Goal: Task Accomplishment & Management: Use online tool/utility

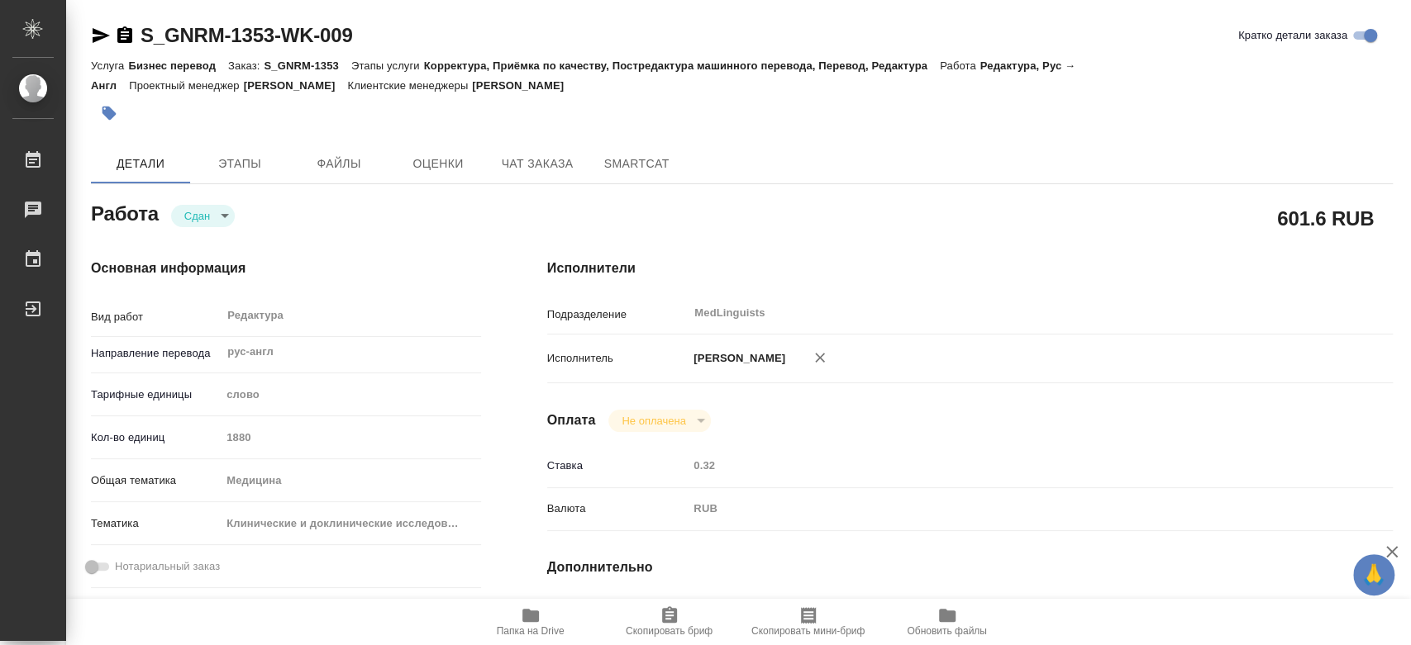
click at [205, 432] on div "Кол-во единиц 1880" at bounding box center [286, 437] width 390 height 29
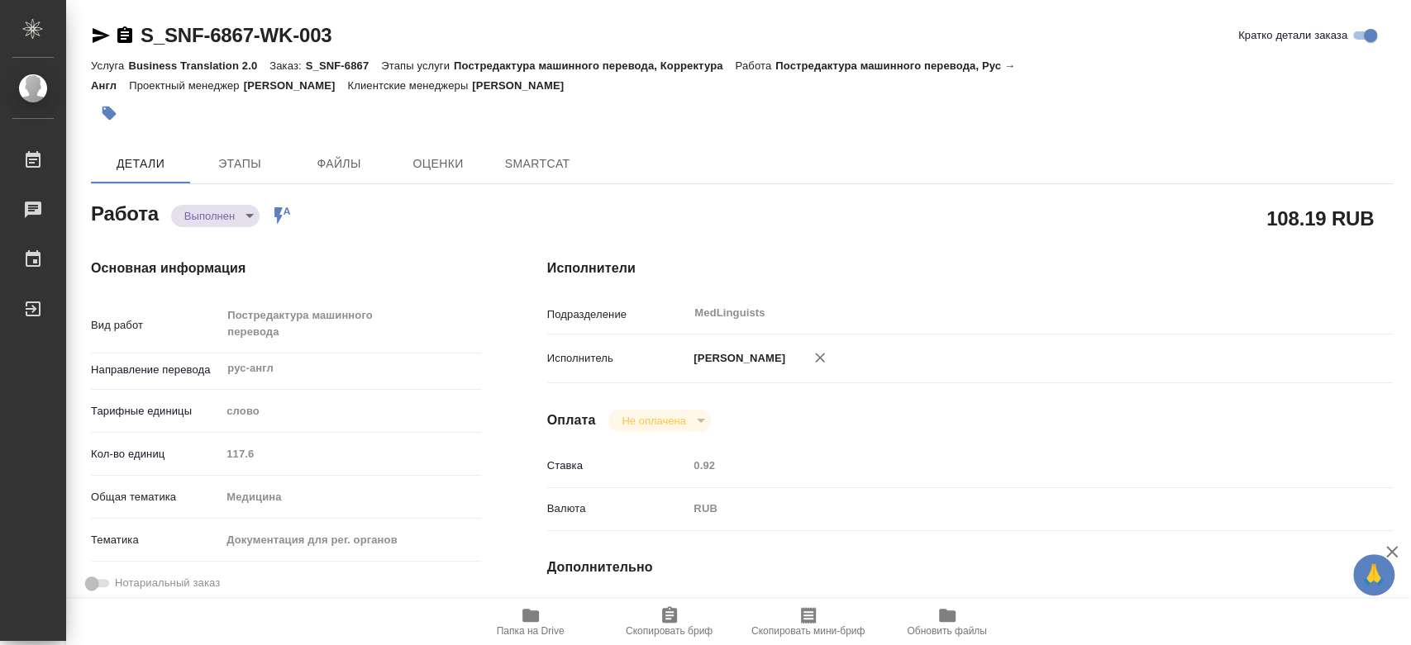
type textarea "x"
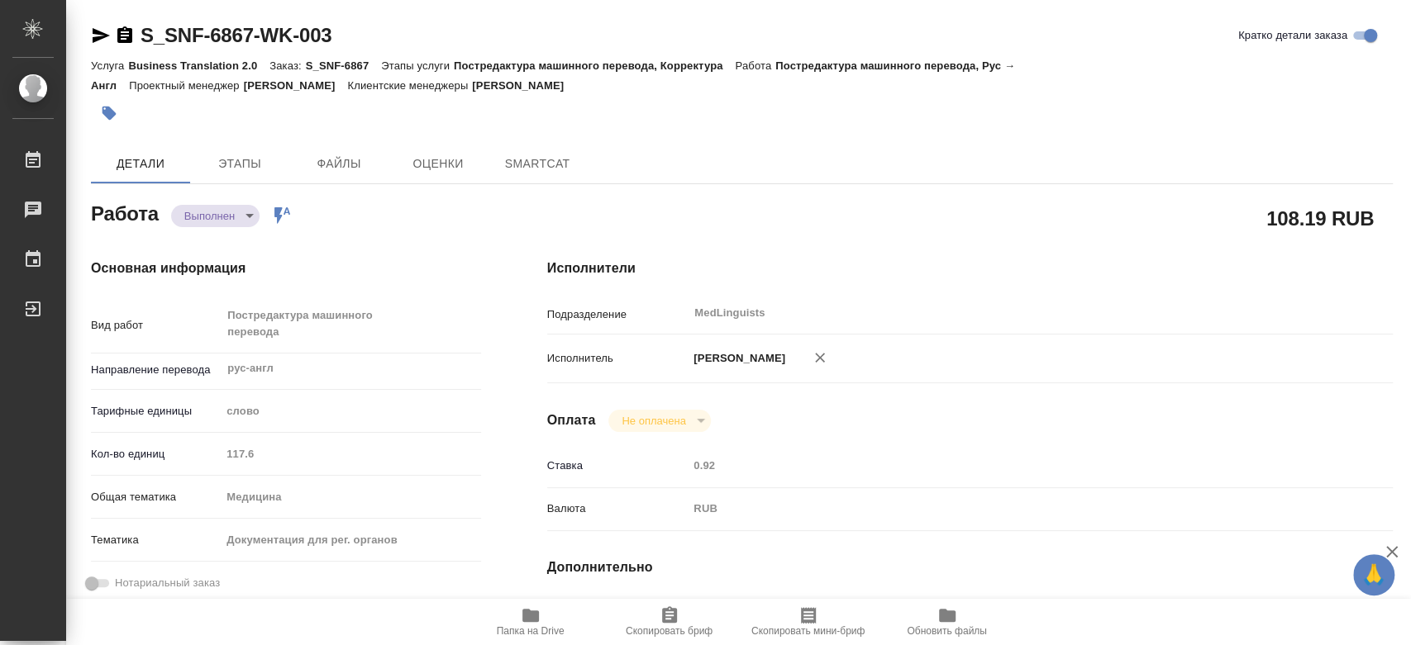
type textarea "x"
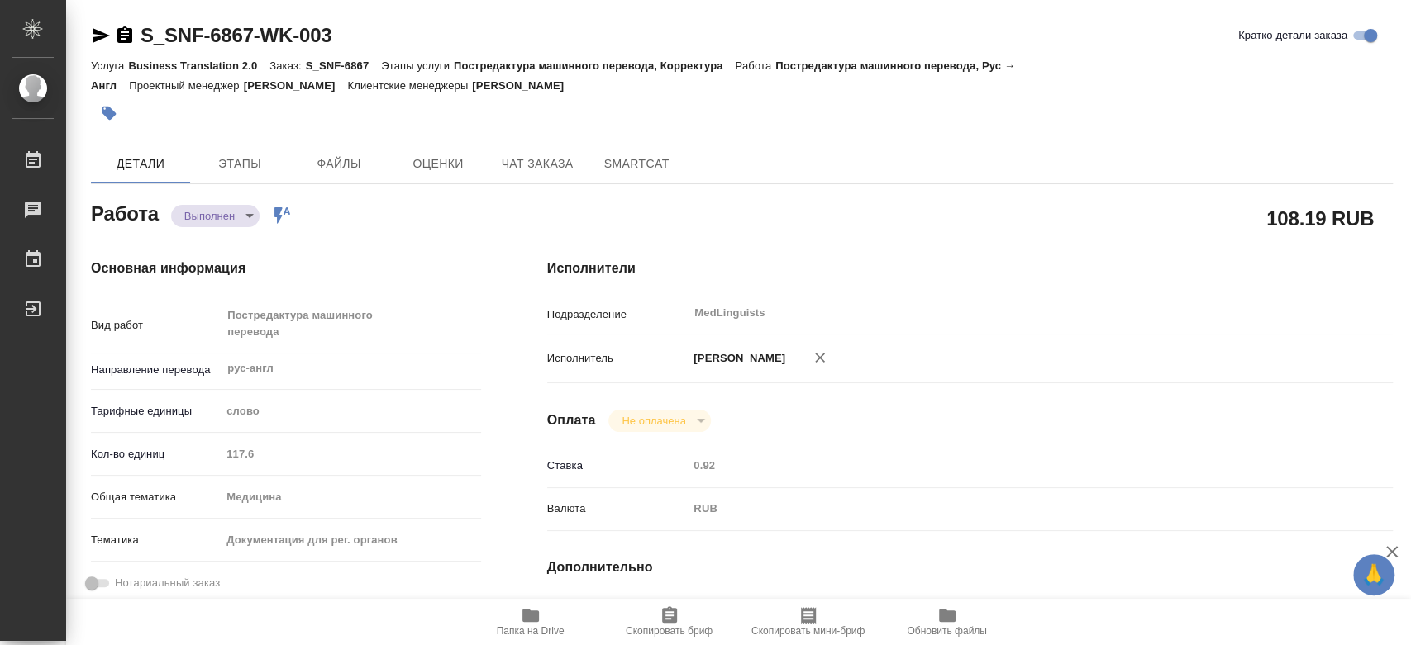
type textarea "x"
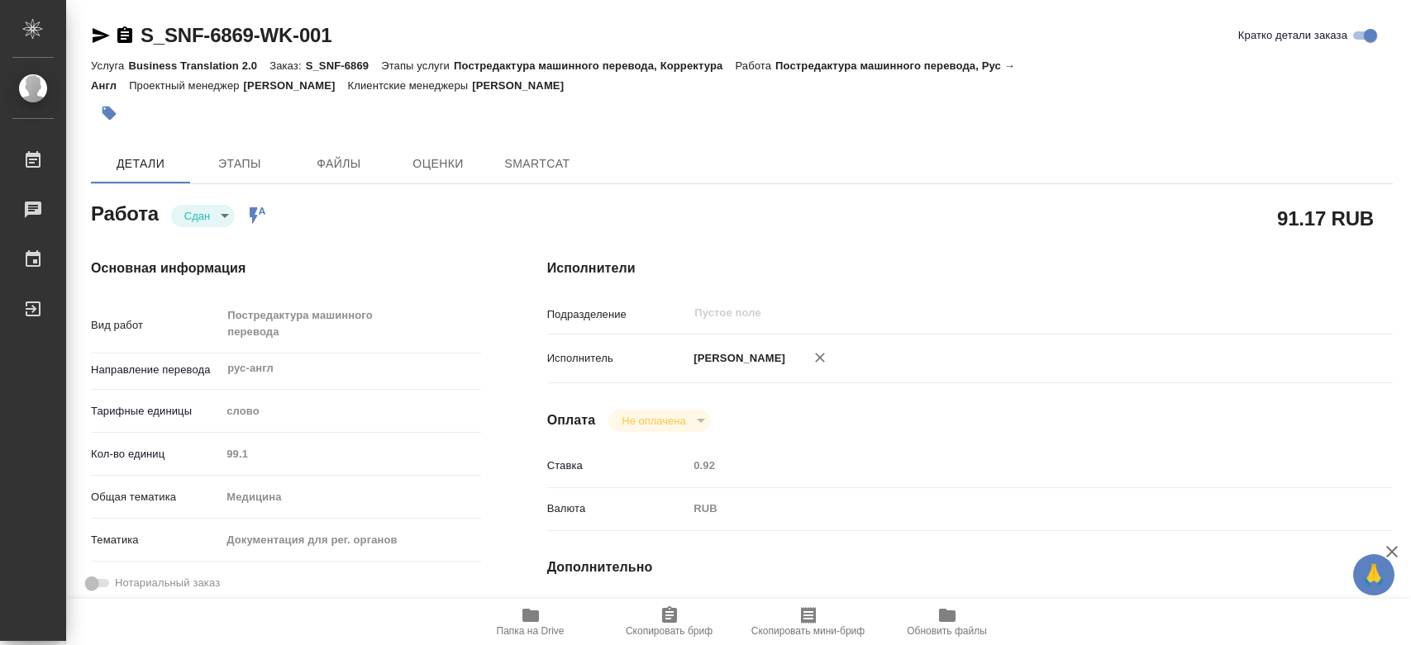
type textarea "x"
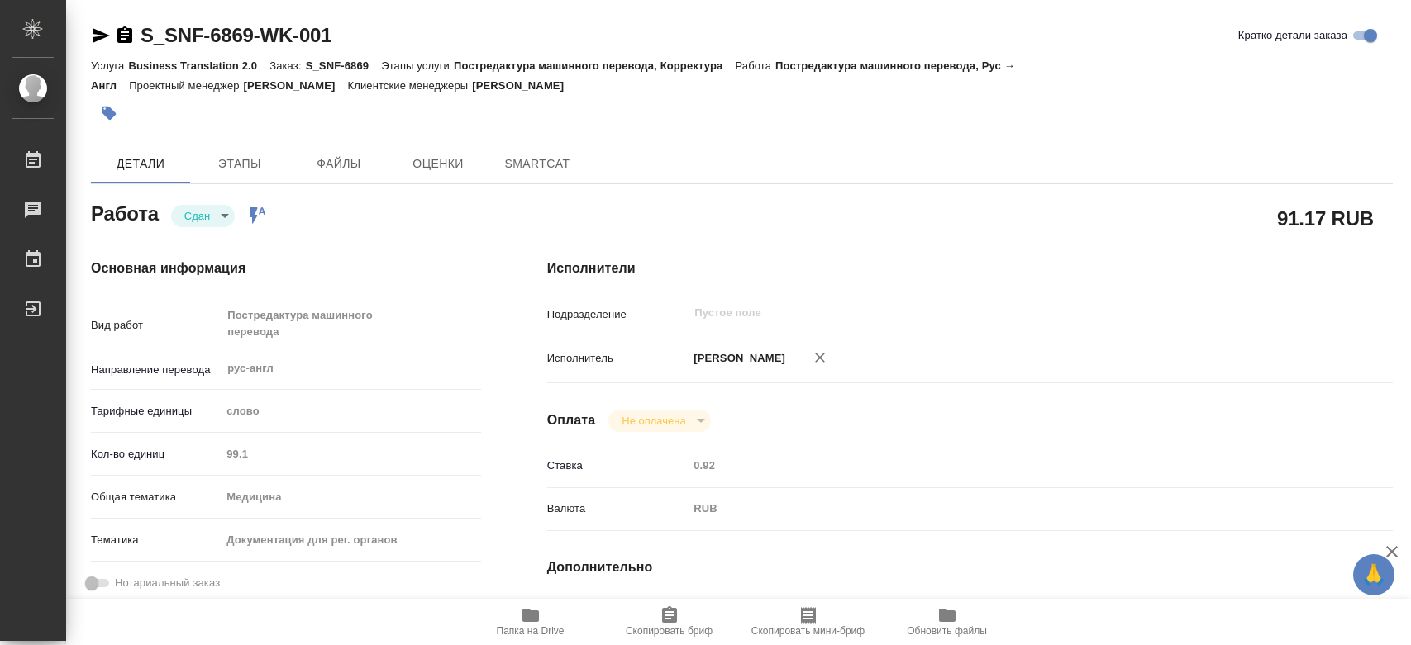
type textarea "x"
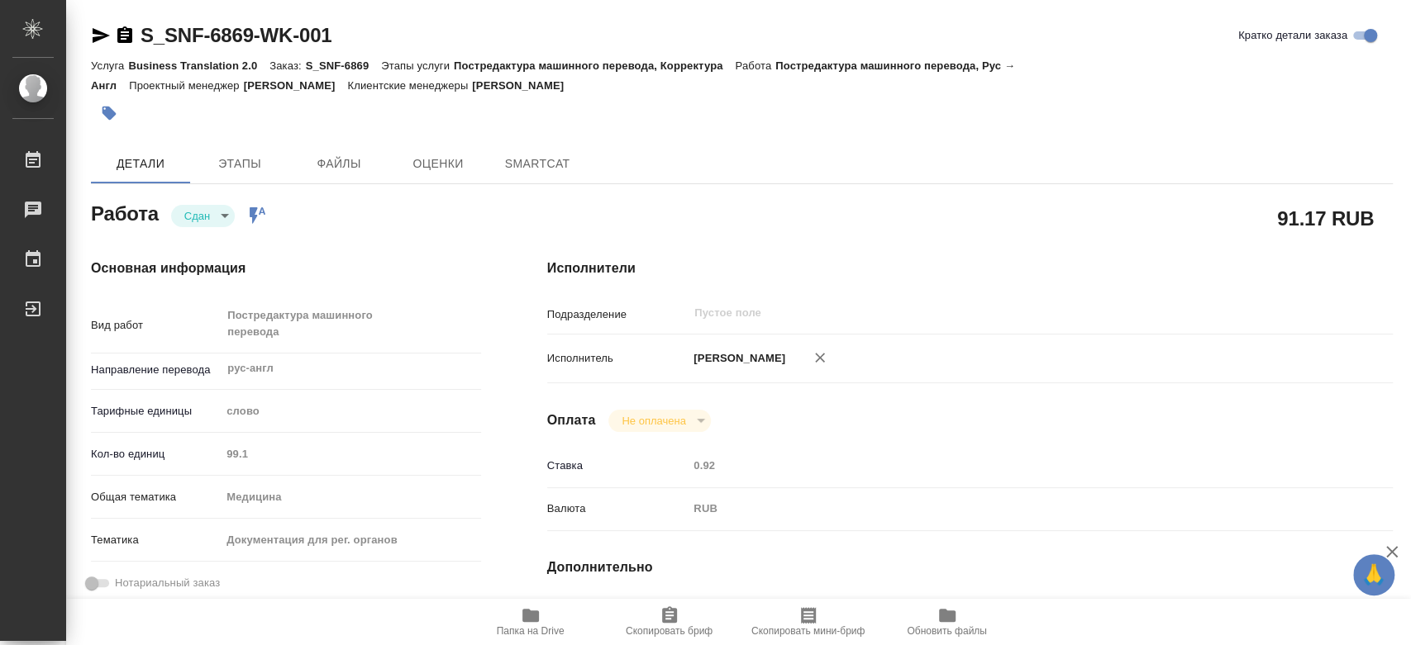
type textarea "x"
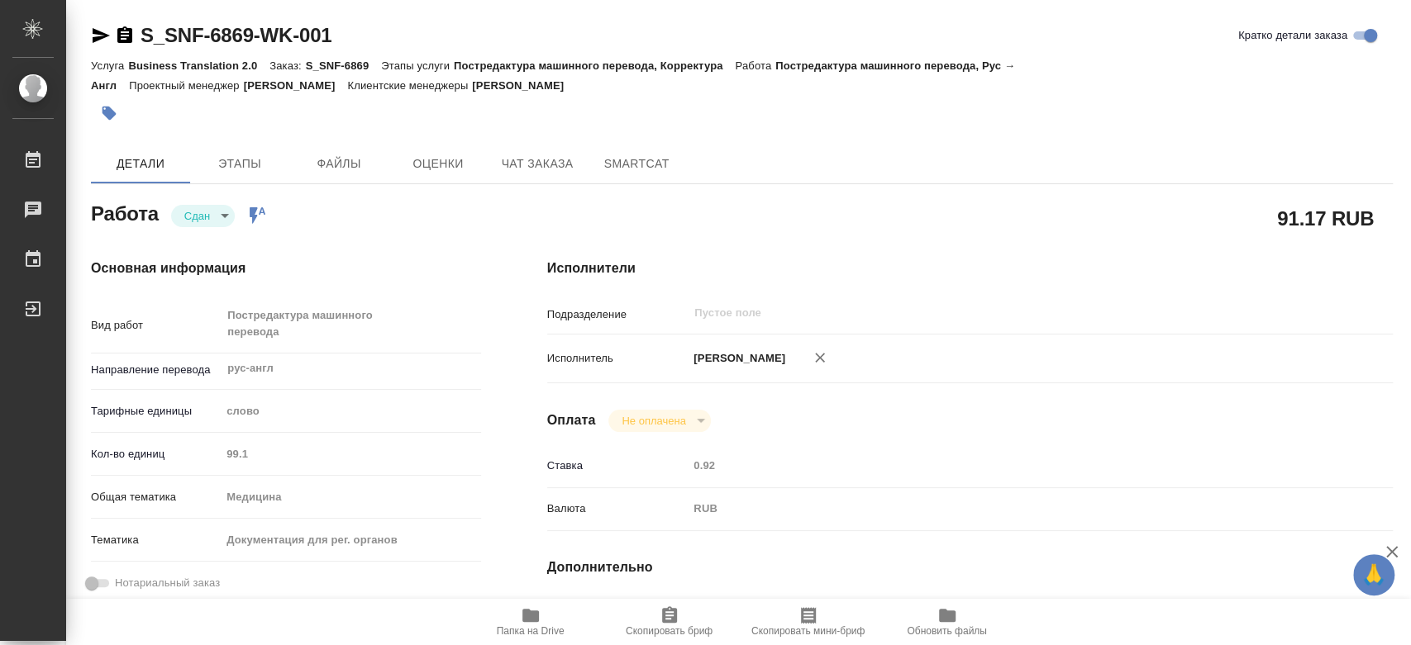
click at [218, 453] on div "Кол-во единиц 99.1" at bounding box center [286, 454] width 390 height 29
type textarea "x"
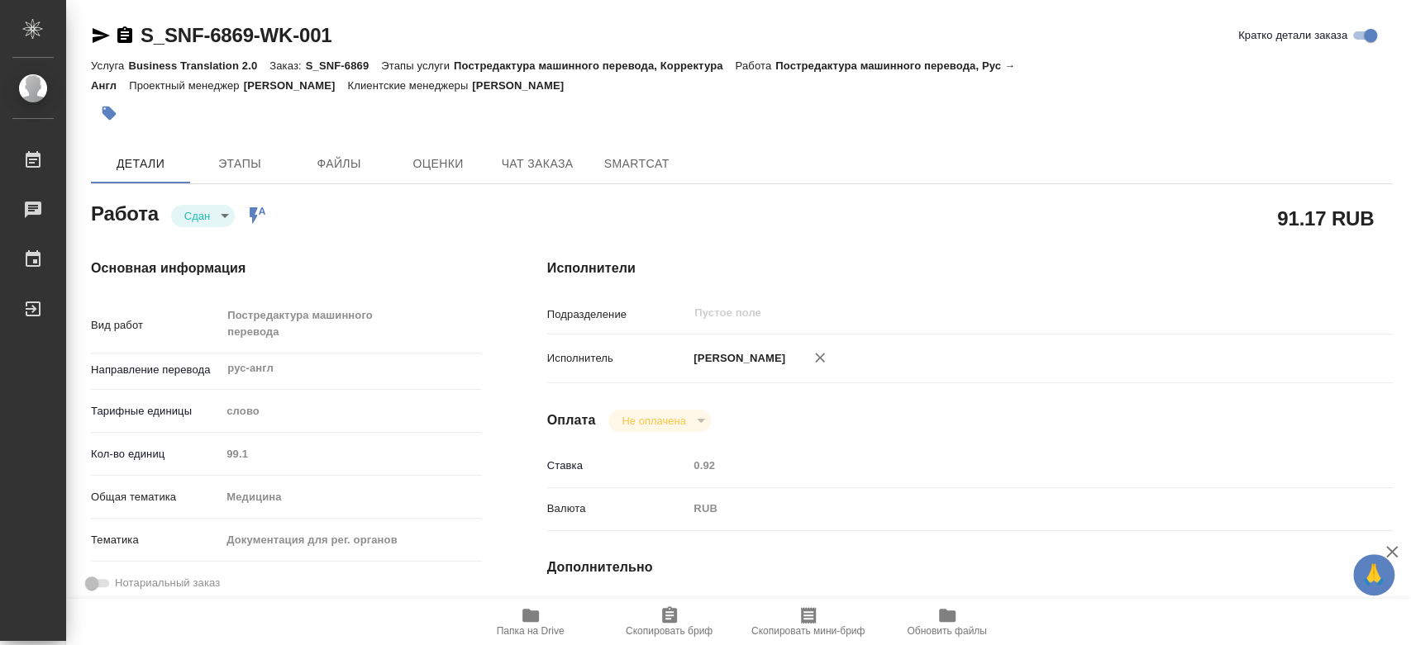
type textarea "x"
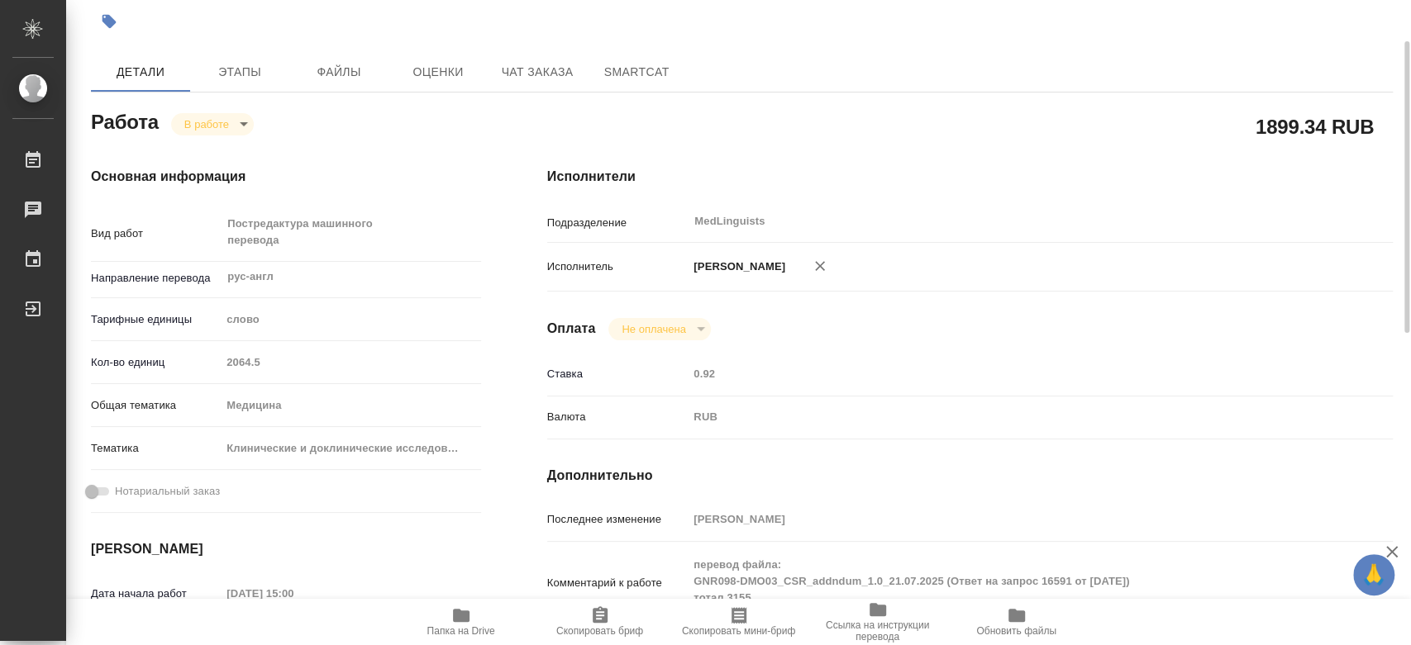
scroll to position [275, 0]
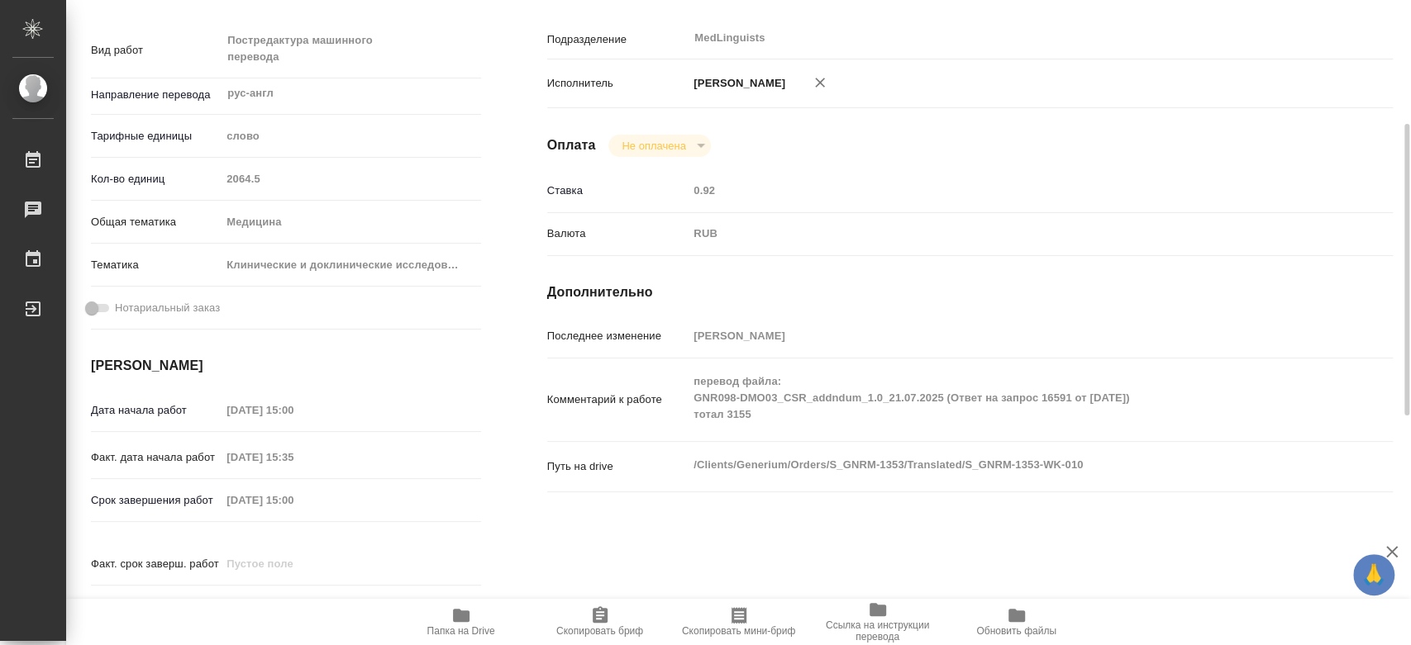
click at [466, 628] on span "Папка на Drive" at bounding box center [461, 632] width 68 height 12
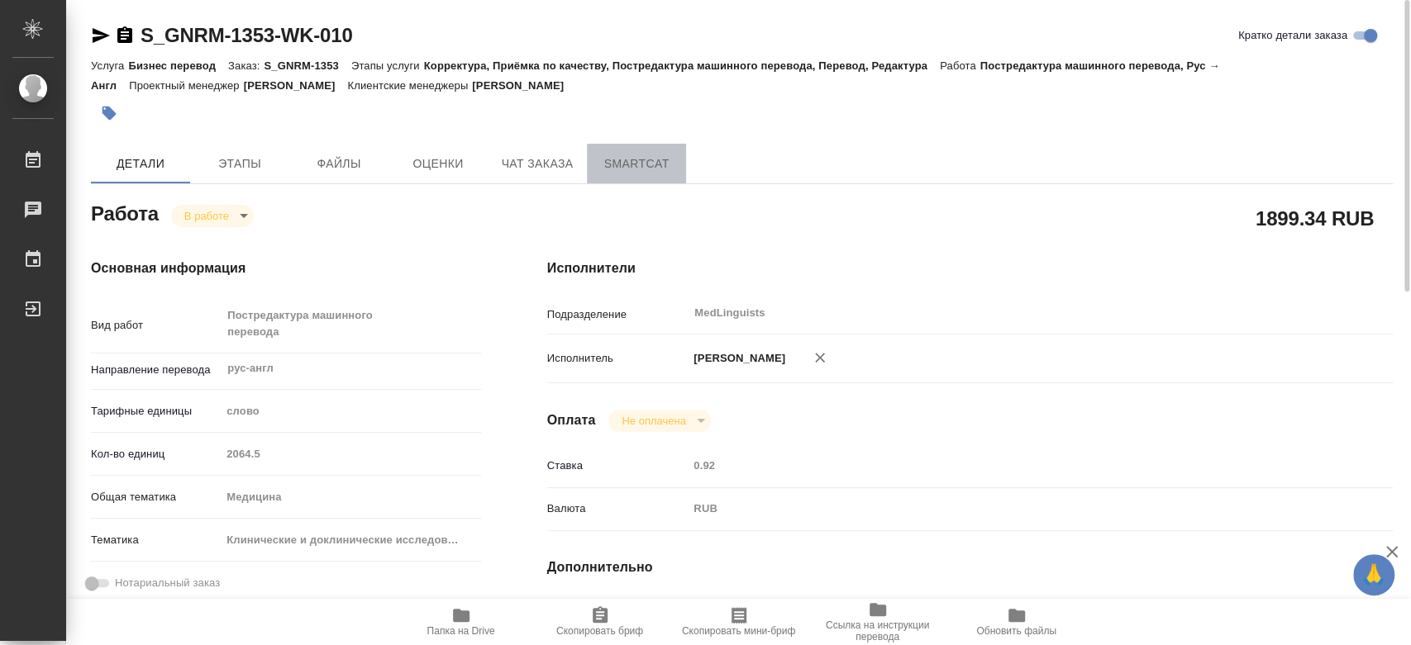
click at [665, 164] on span "SmartCat" at bounding box center [636, 164] width 79 height 21
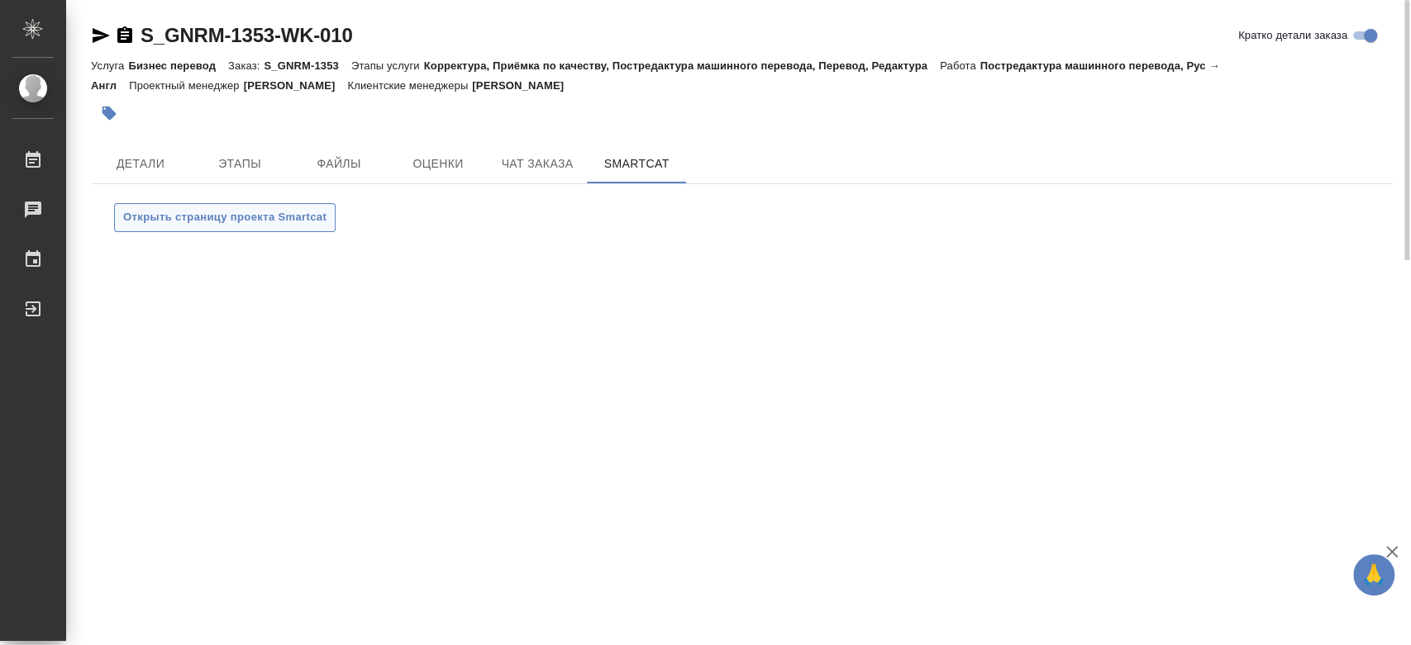
click at [193, 225] on span "Открыть страницу проекта Smartcat" at bounding box center [224, 217] width 203 height 19
